Goal: Task Accomplishment & Management: Manage account settings

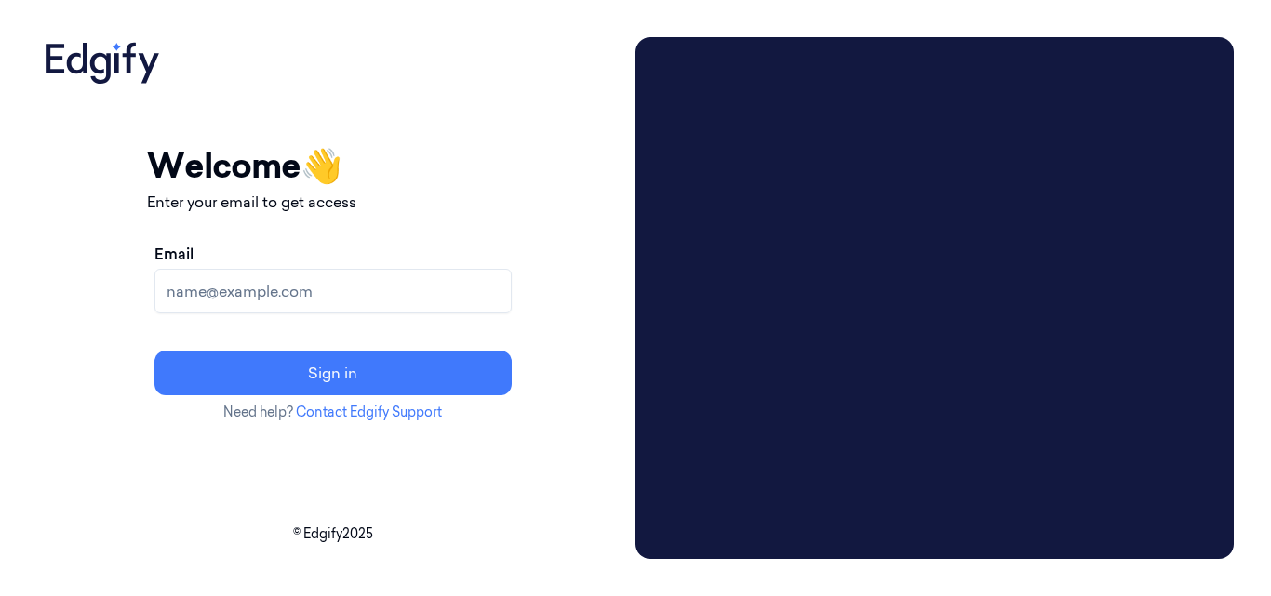
paste input "[EMAIL_ADDRESS][PERSON_NAME][DOMAIN_NAME]"
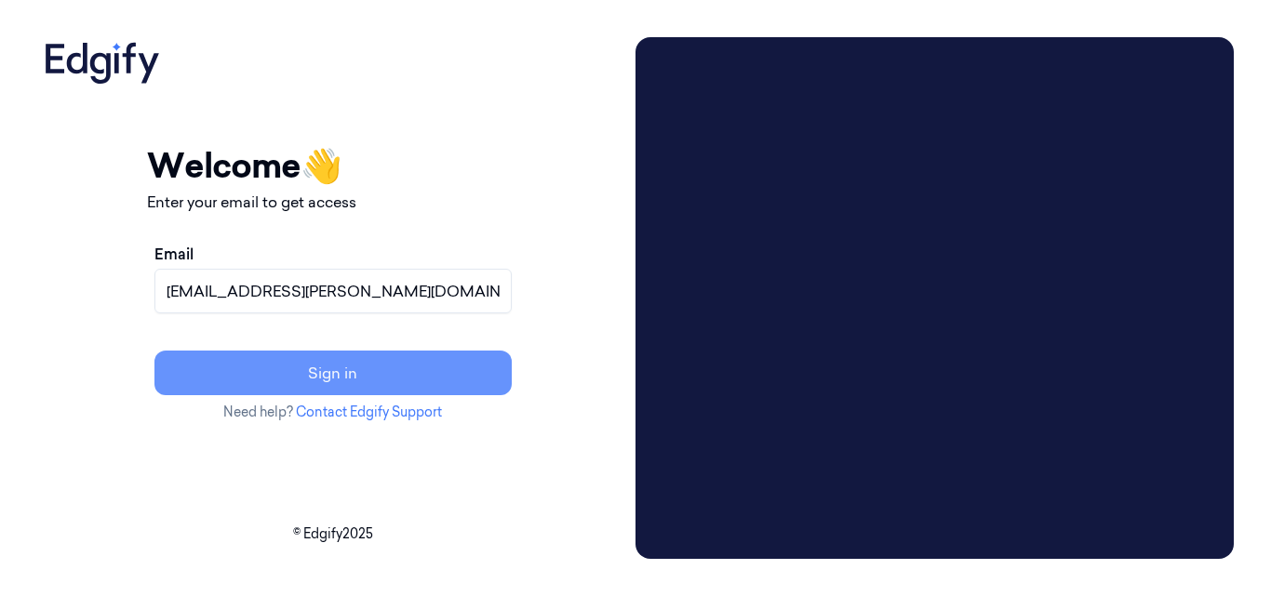
type input "[EMAIL_ADDRESS][PERSON_NAME][DOMAIN_NAME]"
click at [429, 381] on button "Sign in" at bounding box center [332, 373] width 357 height 45
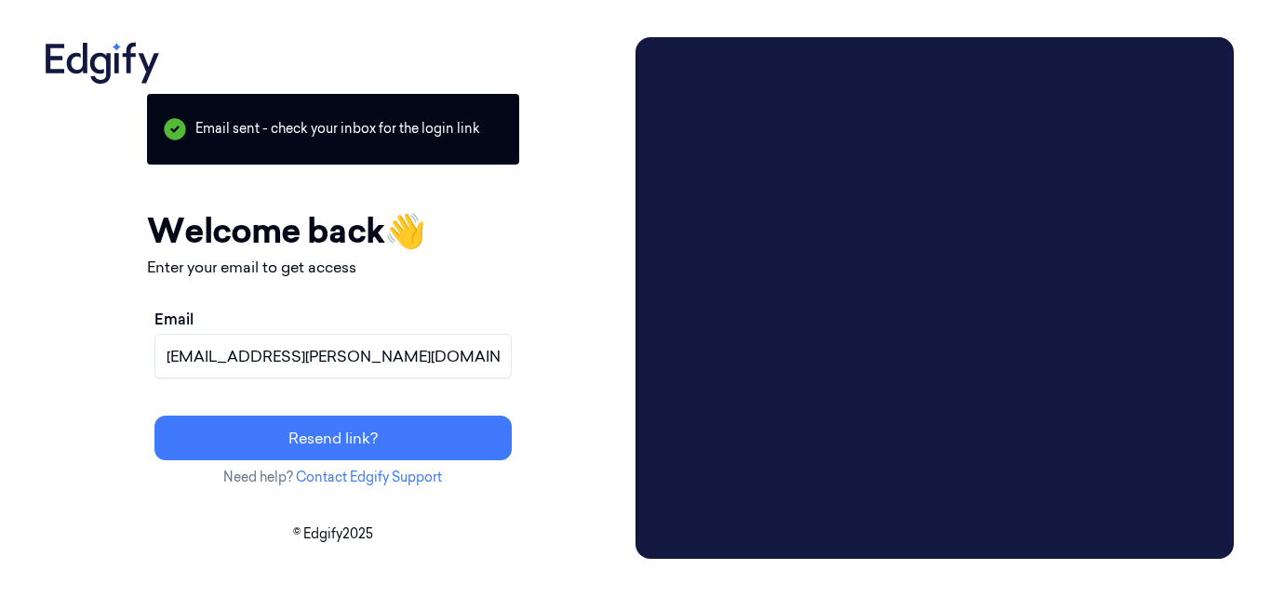
click at [473, 353] on input "[EMAIL_ADDRESS][PERSON_NAME][DOMAIN_NAME]" at bounding box center [332, 356] width 357 height 45
drag, startPoint x: 466, startPoint y: 357, endPoint x: 196, endPoint y: 351, distance: 269.9
click at [196, 351] on div "Your session expired - please log in again Email sent - check your inbox for th…" at bounding box center [332, 298] width 591 height 522
paste input "[EMAIL_ADDRESS][PERSON_NAME][DOMAIN_NAME]"
type input "[EMAIL_ADDRESS][PERSON_NAME][DOMAIN_NAME]"
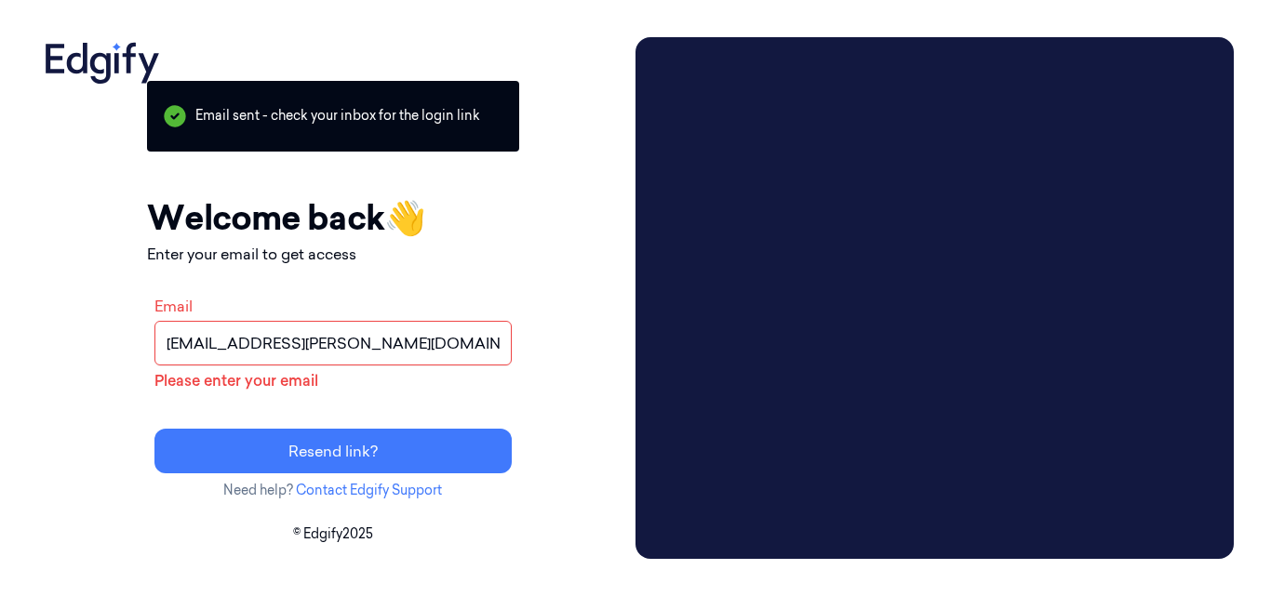
drag, startPoint x: 463, startPoint y: 345, endPoint x: 233, endPoint y: 345, distance: 230.7
click at [233, 345] on input "[EMAIL_ADDRESS][PERSON_NAME][DOMAIN_NAME]" at bounding box center [332, 343] width 357 height 45
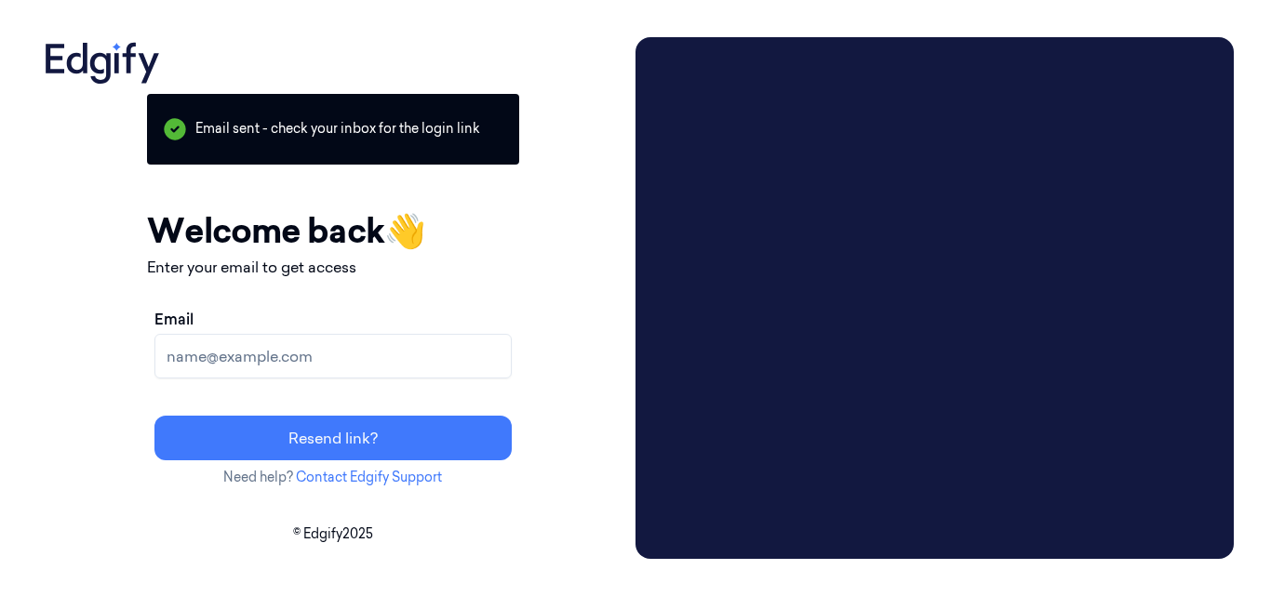
paste input "[EMAIL_ADDRESS][PERSON_NAME][DOMAIN_NAME]"
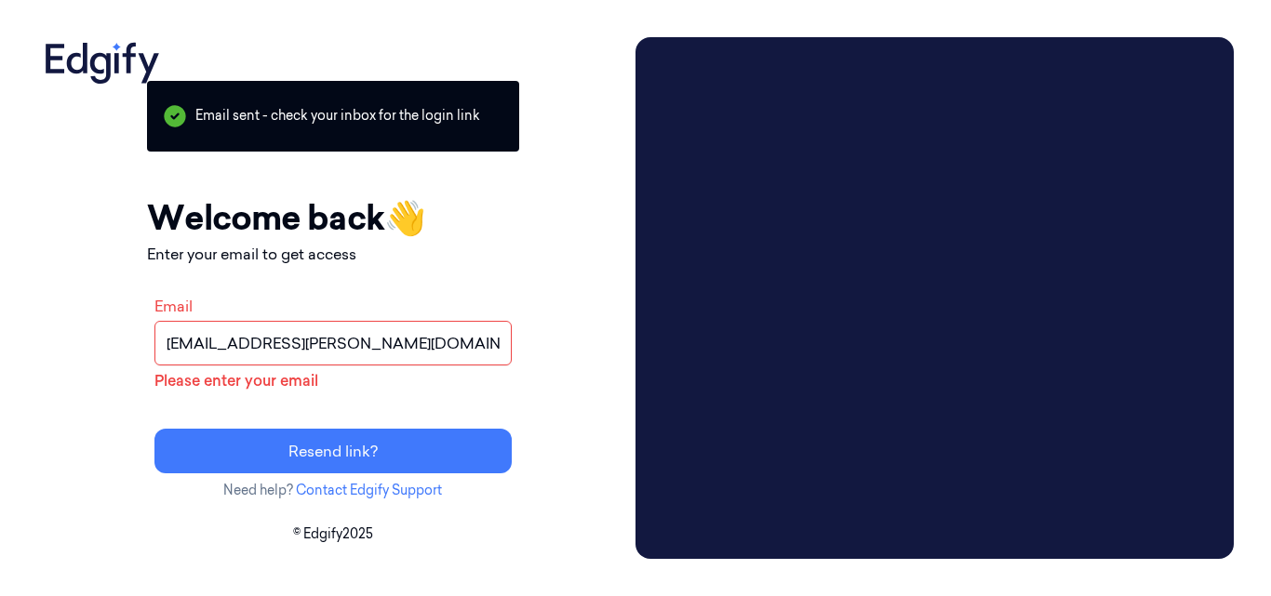
type input "[EMAIL_ADDRESS][PERSON_NAME][DOMAIN_NAME]"
